Goal: Task Accomplishment & Management: Manage account settings

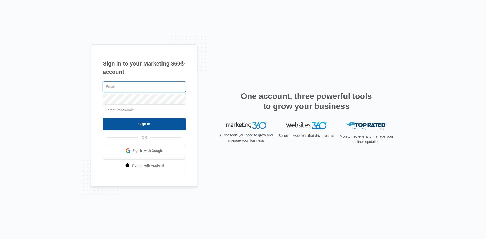
type input "[EMAIL_ADDRESS][DOMAIN_NAME]"
click at [146, 124] on input "Sign In" at bounding box center [144, 124] width 83 height 12
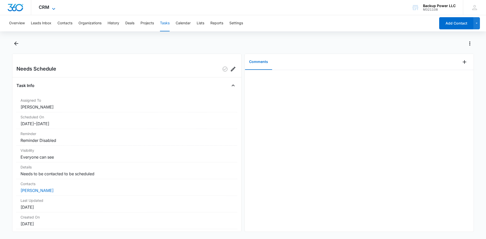
click at [54, 7] on icon at bounding box center [54, 9] width 6 height 6
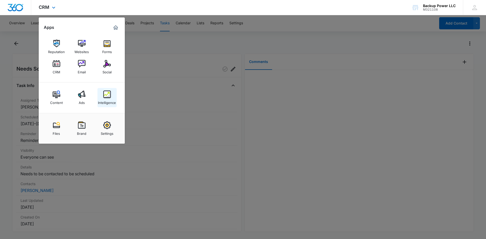
click at [107, 96] on img at bounding box center [107, 95] width 8 height 8
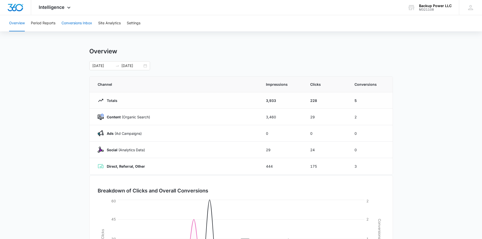
click at [79, 15] on button "Conversions Inbox" at bounding box center [77, 23] width 31 height 16
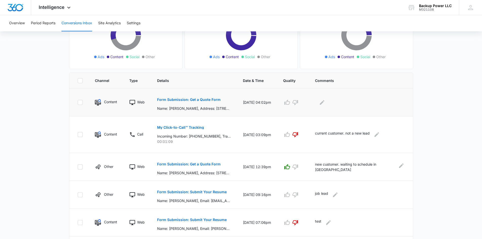
scroll to position [76, 0]
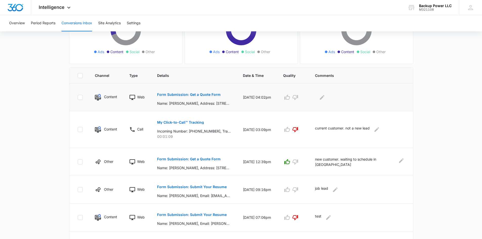
click at [197, 93] on p "Form Submission: Get a Quote Form" at bounding box center [189, 95] width 64 height 4
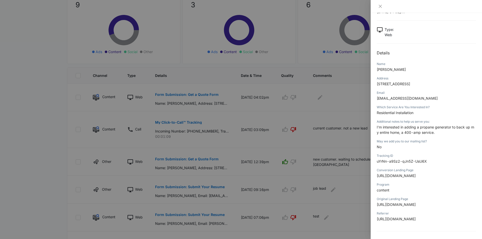
scroll to position [46, 0]
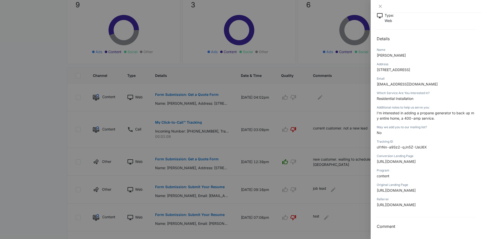
click at [357, 114] on div at bounding box center [241, 119] width 482 height 239
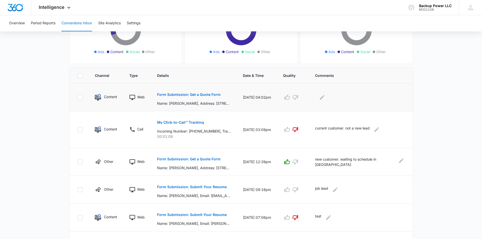
click at [160, 95] on p "Form Submission: Get a Quote Form" at bounding box center [189, 95] width 64 height 4
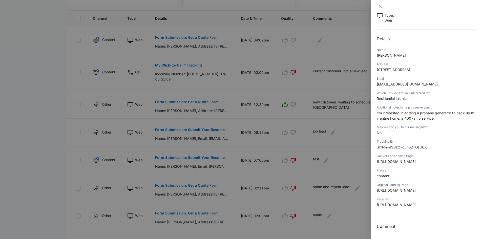
scroll to position [177, 0]
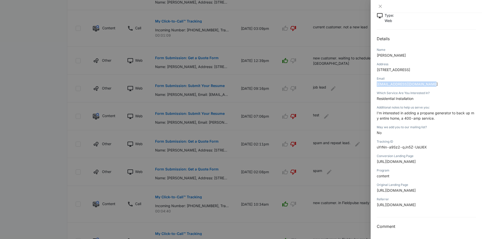
drag, startPoint x: 432, startPoint y: 74, endPoint x: 377, endPoint y: 74, distance: 55.2
click at [377, 74] on div "Form Submission: Get a Quote Form 10/09/2025 at 04:02pm Type : Web Details Name…" at bounding box center [426, 126] width 111 height 226
copy span "aschaer@tuskdevelopment.com"
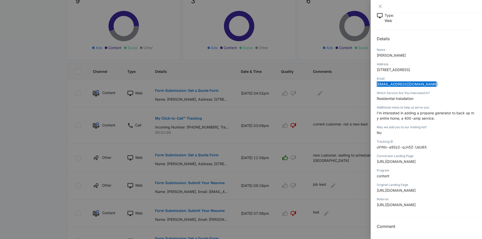
scroll to position [76, 0]
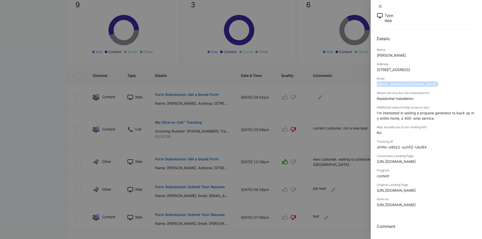
click at [383, 8] on button "Close" at bounding box center [380, 6] width 7 height 5
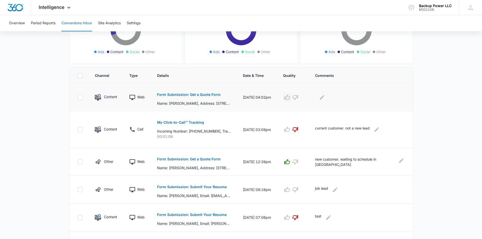
click at [290, 97] on icon "button" at bounding box center [287, 97] width 6 height 6
click at [325, 96] on icon "Edit Comments" at bounding box center [322, 97] width 6 height 6
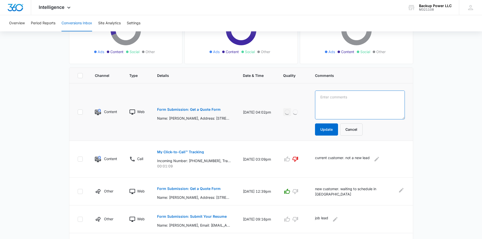
click at [343, 98] on textarea at bounding box center [360, 105] width 90 height 29
type textarea "new lead. waiting to schedule appointment."
click at [337, 126] on button "Update" at bounding box center [326, 130] width 23 height 12
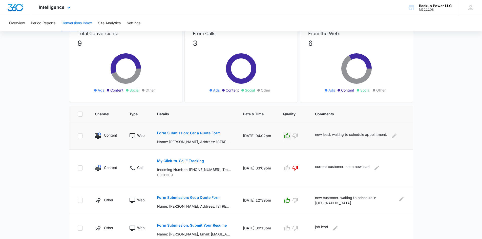
scroll to position [0, 0]
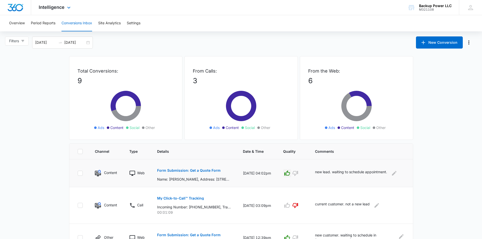
click at [41, 3] on div "Intelligence Apps Reputation Websites Forms CRM Email Social Content Ads Intell…" at bounding box center [55, 7] width 48 height 15
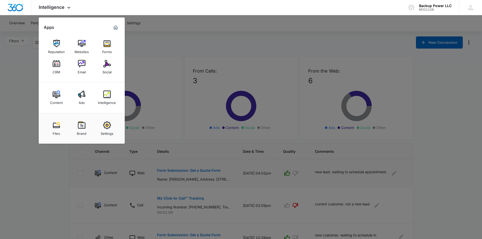
drag, startPoint x: 82, startPoint y: 68, endPoint x: 80, endPoint y: 68, distance: 2.6
click at [82, 68] on div "Email" at bounding box center [82, 71] width 8 height 7
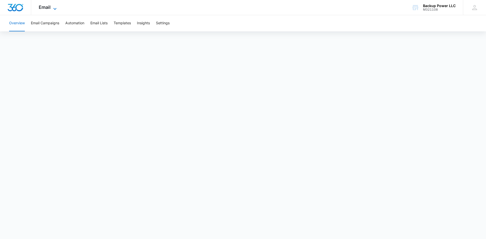
click at [53, 9] on icon at bounding box center [55, 9] width 6 height 6
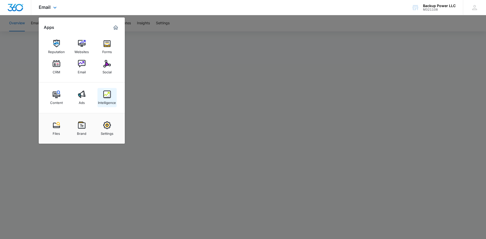
click at [106, 95] on img at bounding box center [107, 95] width 8 height 8
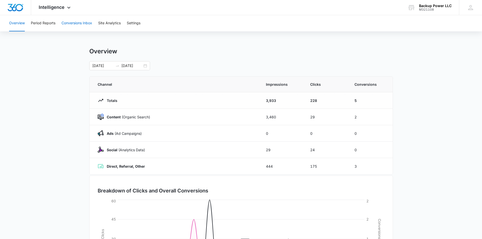
click at [81, 23] on button "Conversions Inbox" at bounding box center [77, 23] width 31 height 16
